Goal: Ask a question

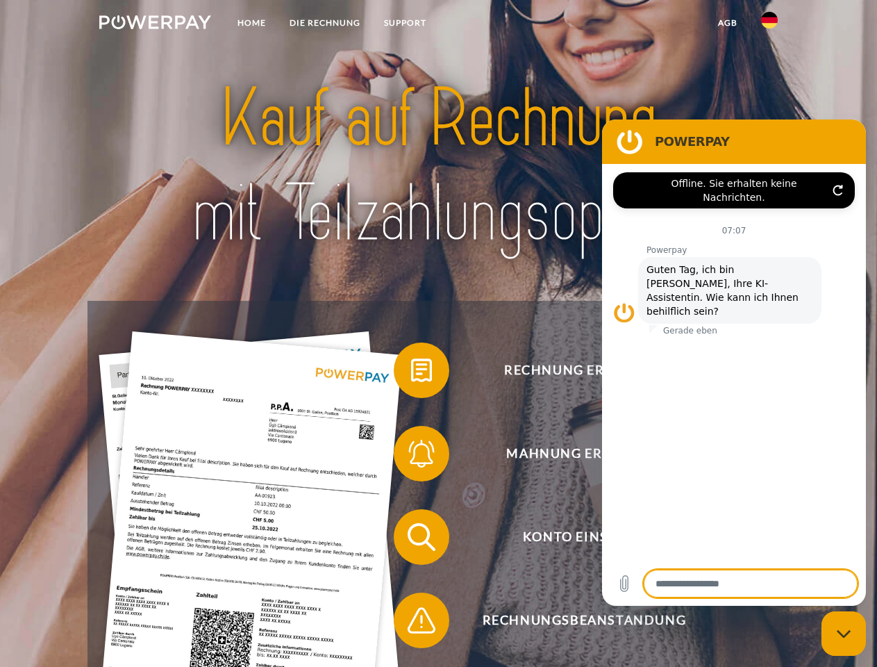
click at [155, 24] on img at bounding box center [155, 22] width 112 height 14
click at [770, 24] on img at bounding box center [769, 20] width 17 height 17
click at [727, 23] on link "agb" at bounding box center [727, 22] width 43 height 25
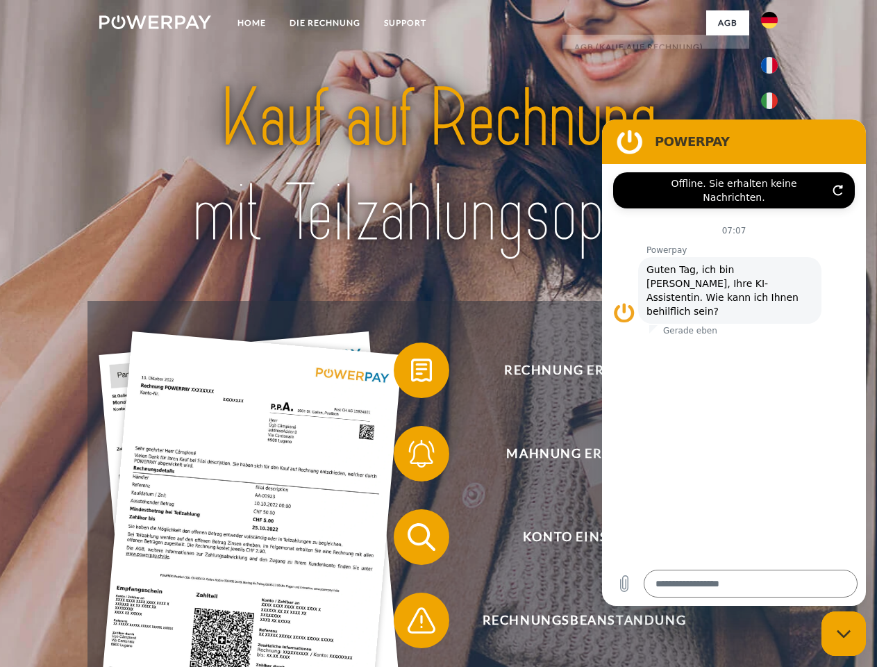
click at [411, 373] on span at bounding box center [400, 369] width 69 height 69
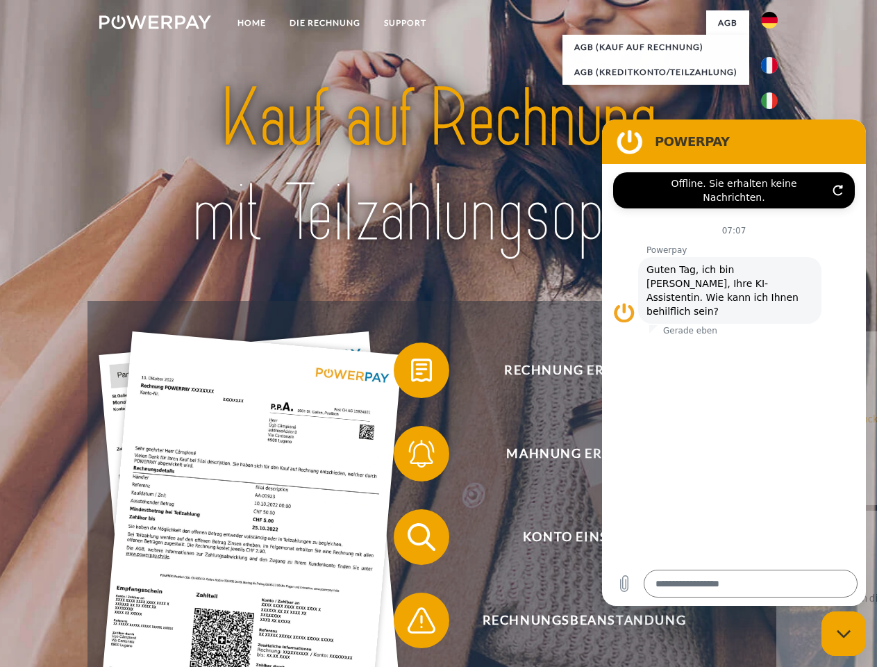
click at [411, 456] on div "Rechnung erhalten? Mahnung erhalten? Konto einsehen" at bounding box center [439, 579] width 702 height 556
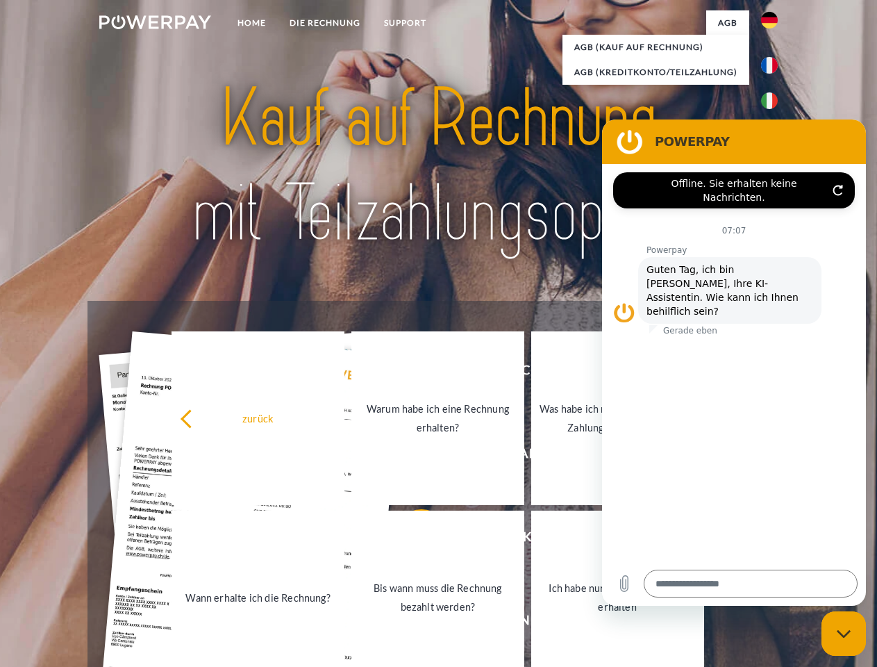
click at [411, 540] on link "Bis wann muss die Rechnung bezahlt werden?" at bounding box center [437, 598] width 173 height 174
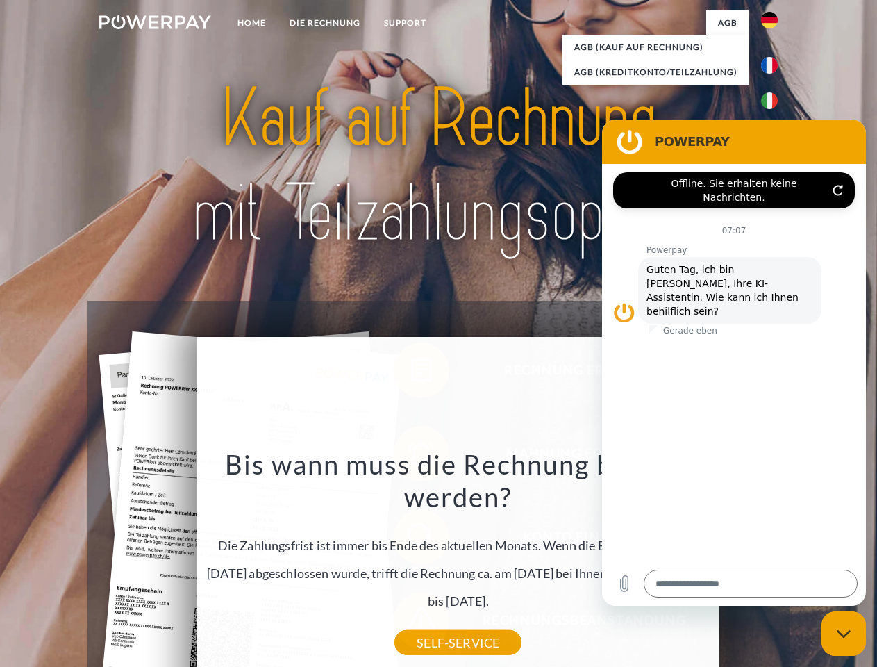
click at [844, 633] on icon "Messaging-Fenster schließen" at bounding box center [844, 633] width 15 height 9
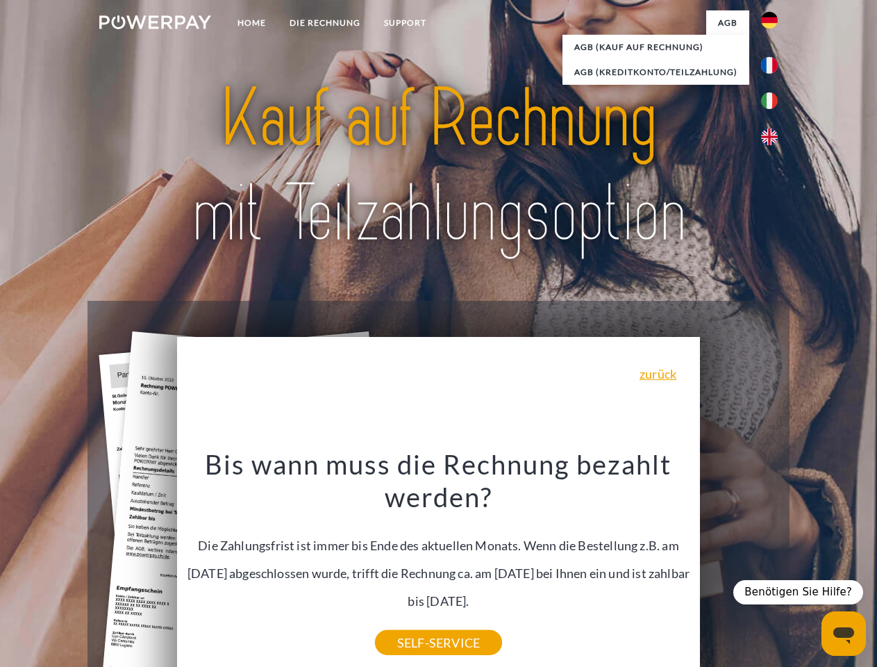
type textarea "*"
